Goal: Task Accomplishment & Management: Manage account settings

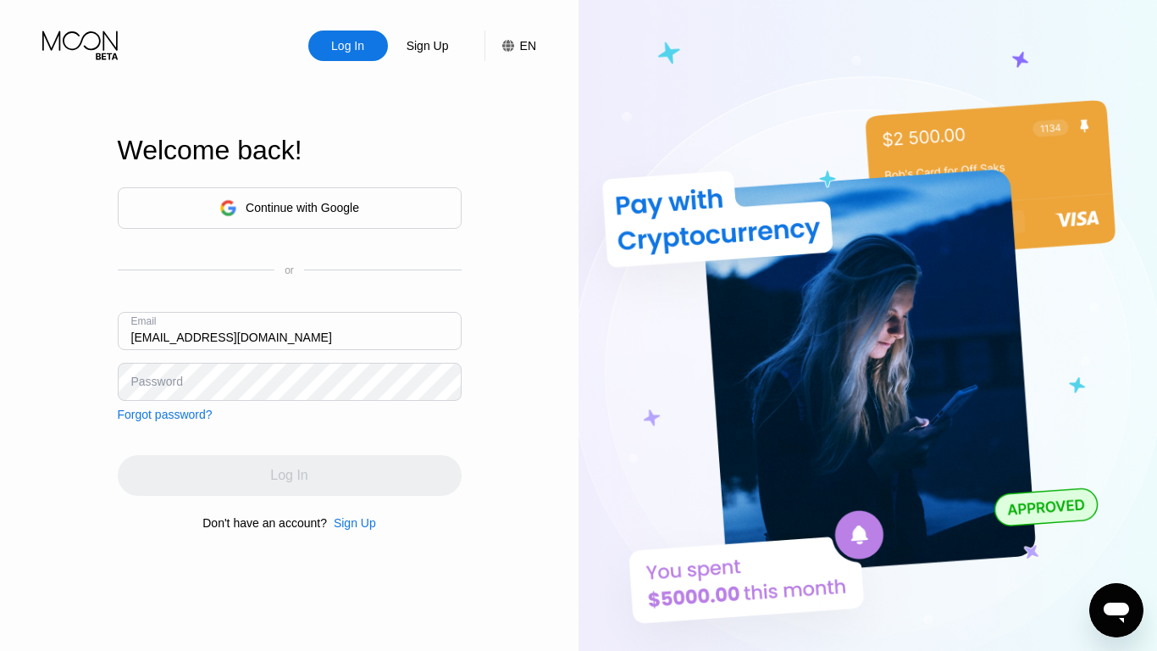
type input "[EMAIL_ADDRESS][DOMAIN_NAME]"
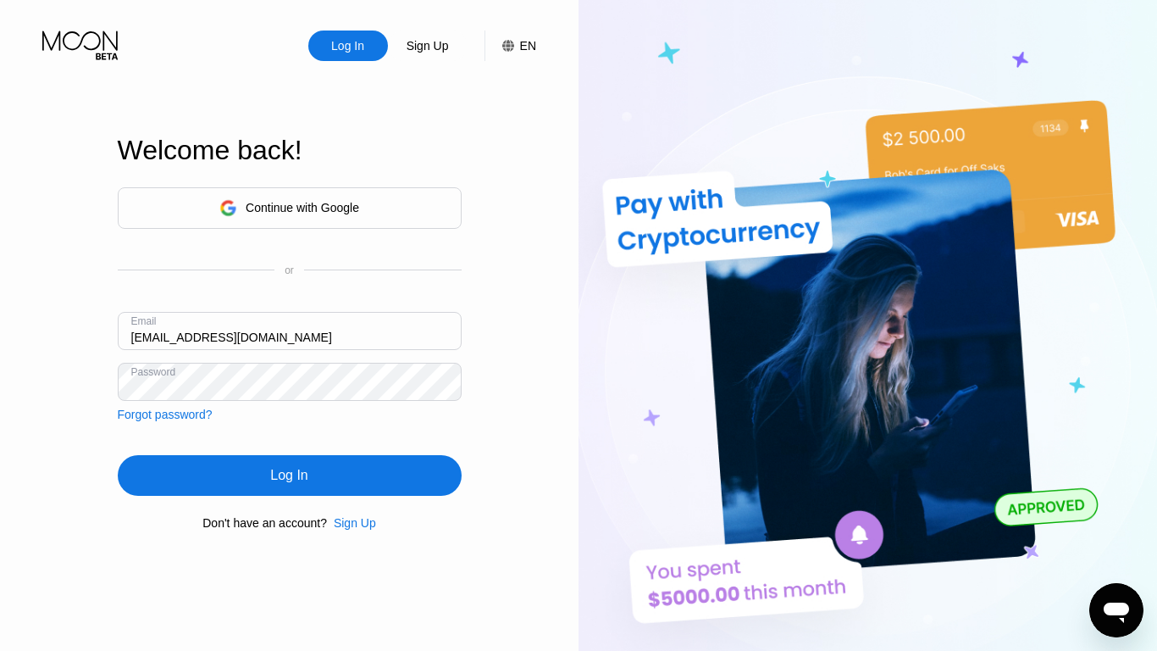
click at [289, 478] on div "Log In" at bounding box center [288, 475] width 37 height 17
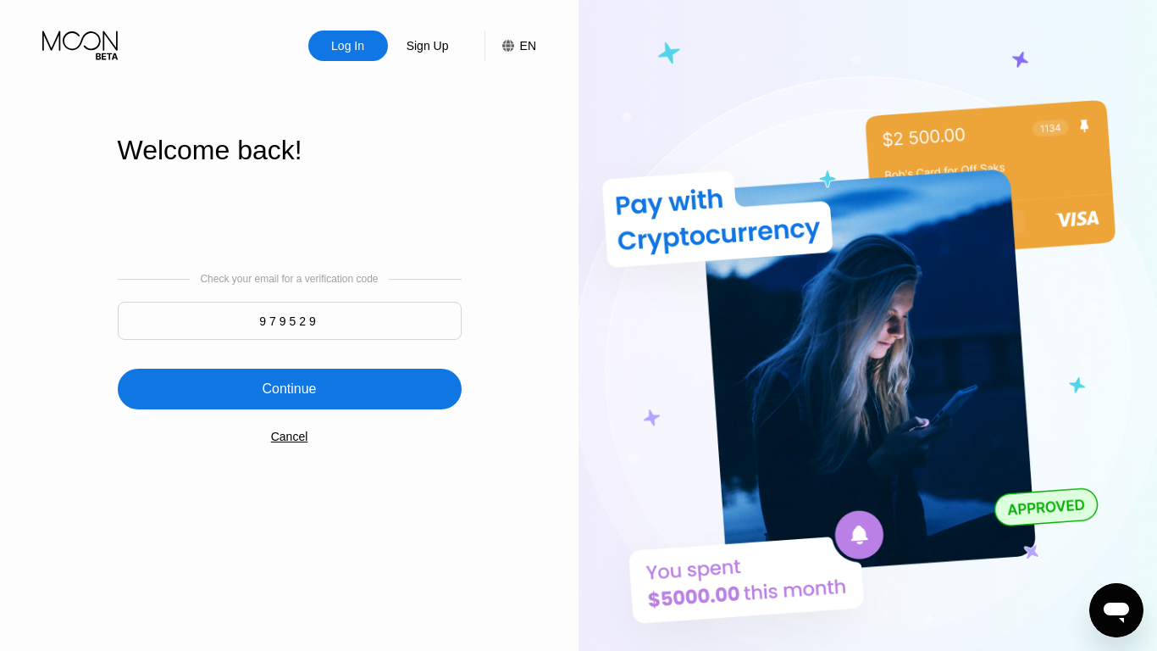
type input "979529"
click at [289, 391] on div "Continue" at bounding box center [289, 388] width 54 height 17
